Goal: Information Seeking & Learning: Learn about a topic

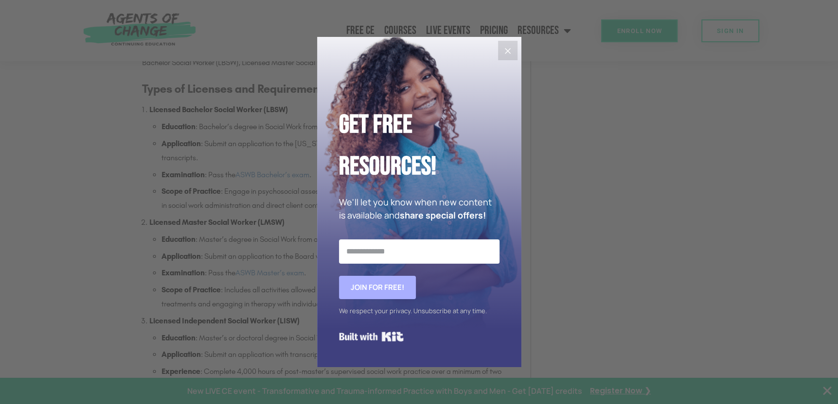
scroll to position [1021, 0]
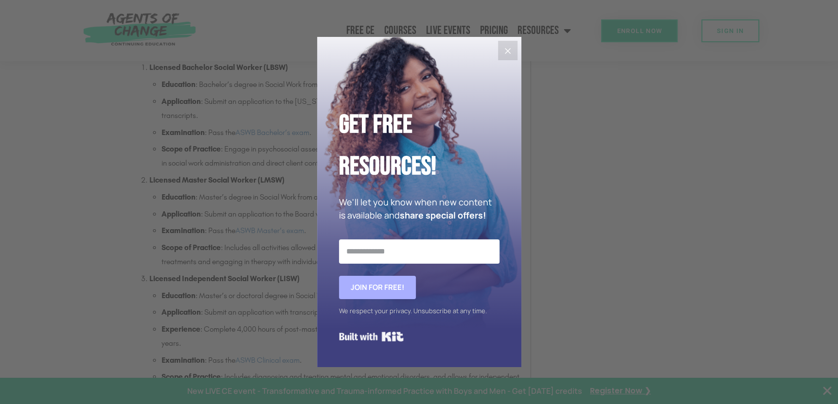
click at [507, 52] on icon "Close" at bounding box center [508, 51] width 12 height 12
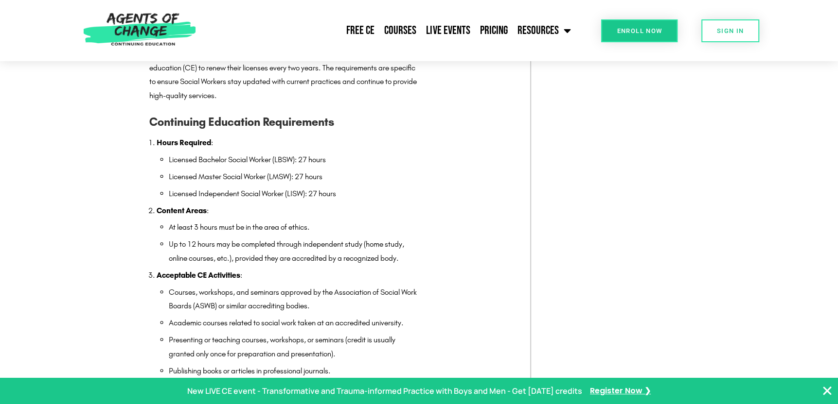
scroll to position [1993, 0]
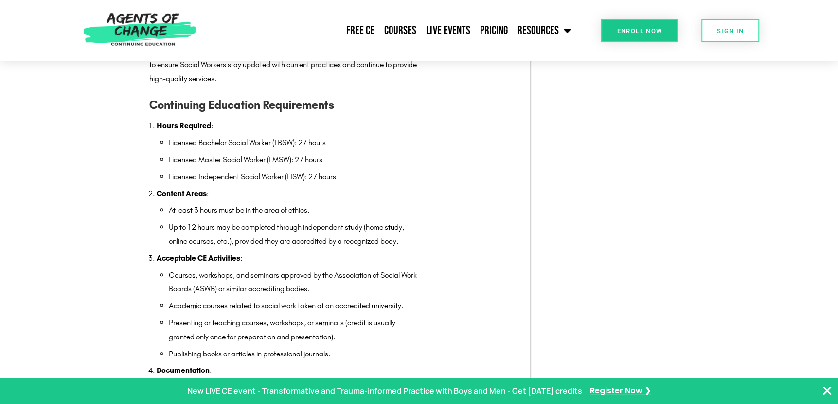
click at [83, 189] on section "[US_STATE] Social Work Licensure Renewal Dates and CE Requirements Navigating S…" at bounding box center [419, 68] width 838 height 3596
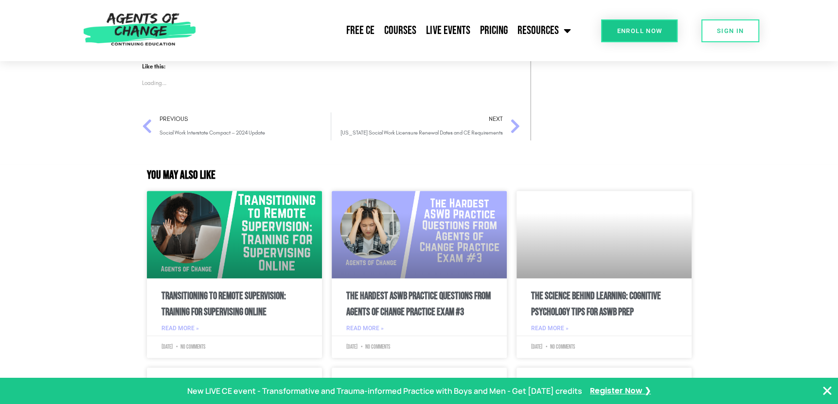
scroll to position [3743, 0]
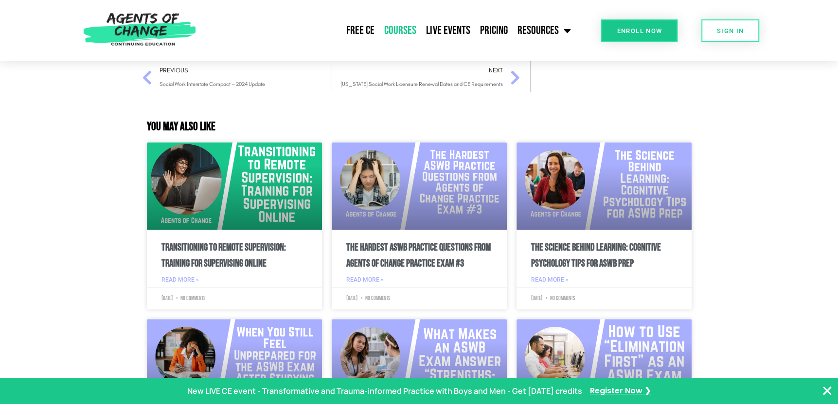
click at [392, 26] on link "Courses" at bounding box center [400, 30] width 42 height 24
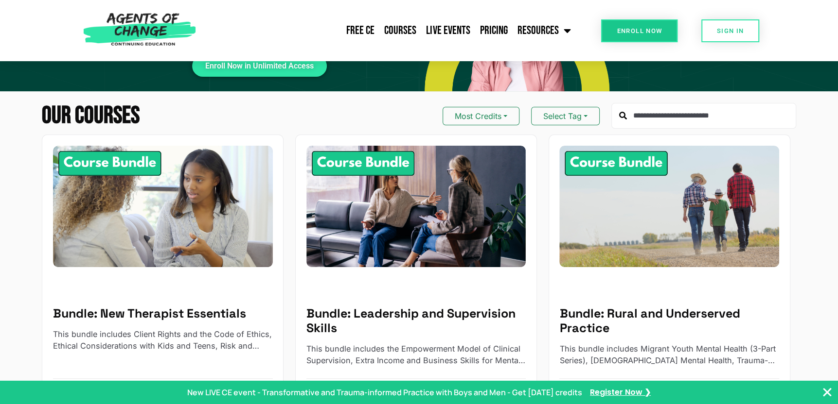
scroll to position [97, 0]
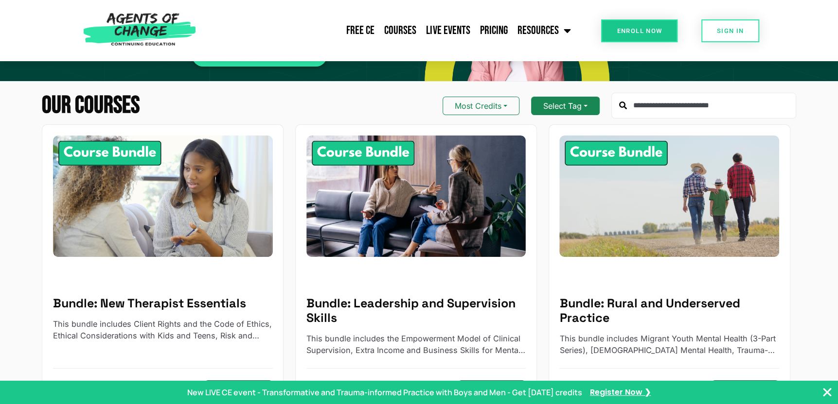
click at [580, 105] on button "Select Tag" at bounding box center [565, 106] width 69 height 18
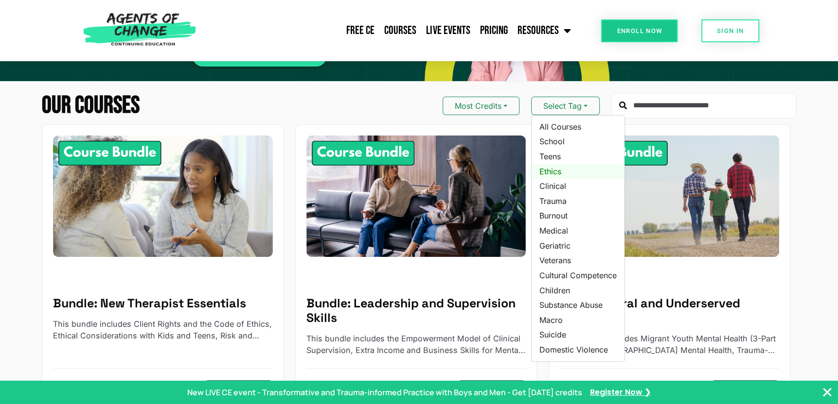
click at [560, 172] on link "Ethics" at bounding box center [577, 171] width 93 height 15
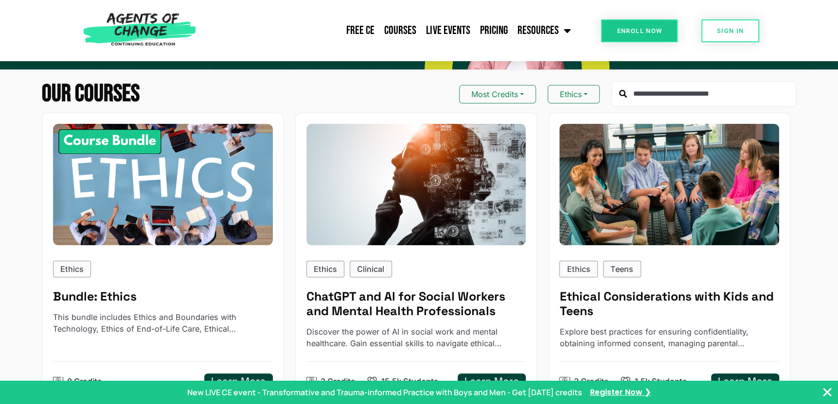
scroll to position [97, 0]
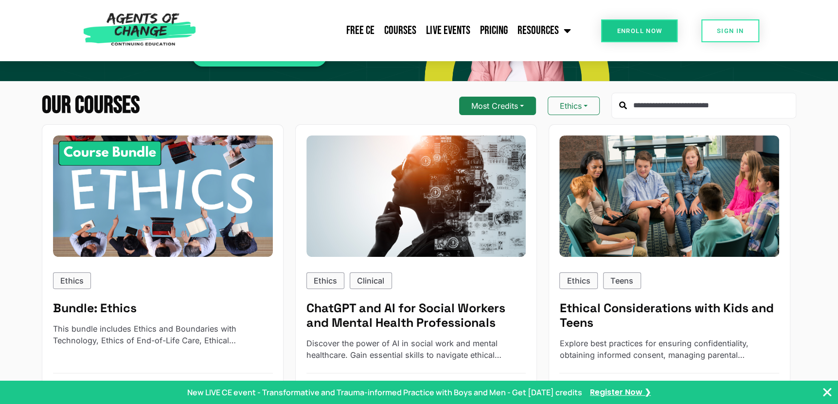
click at [518, 109] on button "Most Credits" at bounding box center [497, 106] width 77 height 18
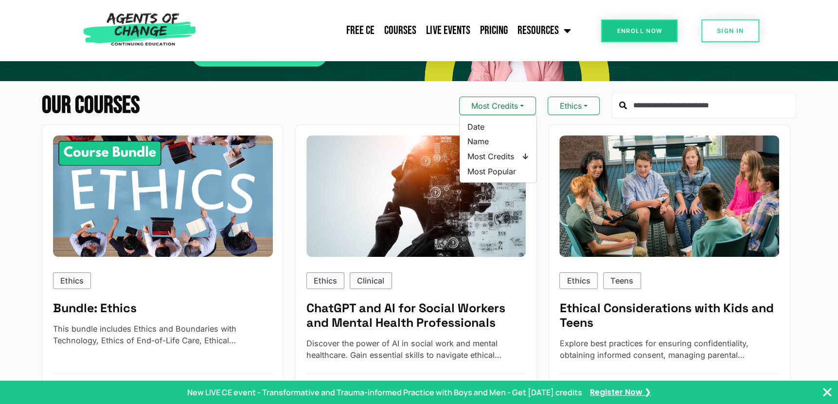
click at [417, 96] on div "Our Courses Most Credits Date Name Most Credits ↓ Most Popular Ethics" at bounding box center [419, 106] width 754 height 26
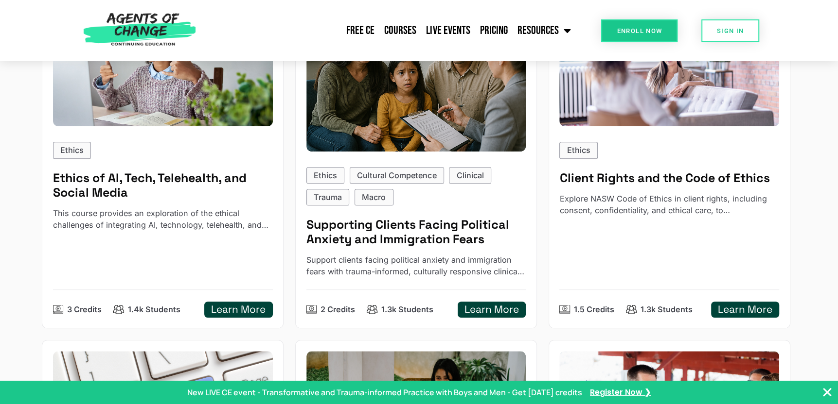
scroll to position [340, 0]
